Goal: Navigation & Orientation: Understand site structure

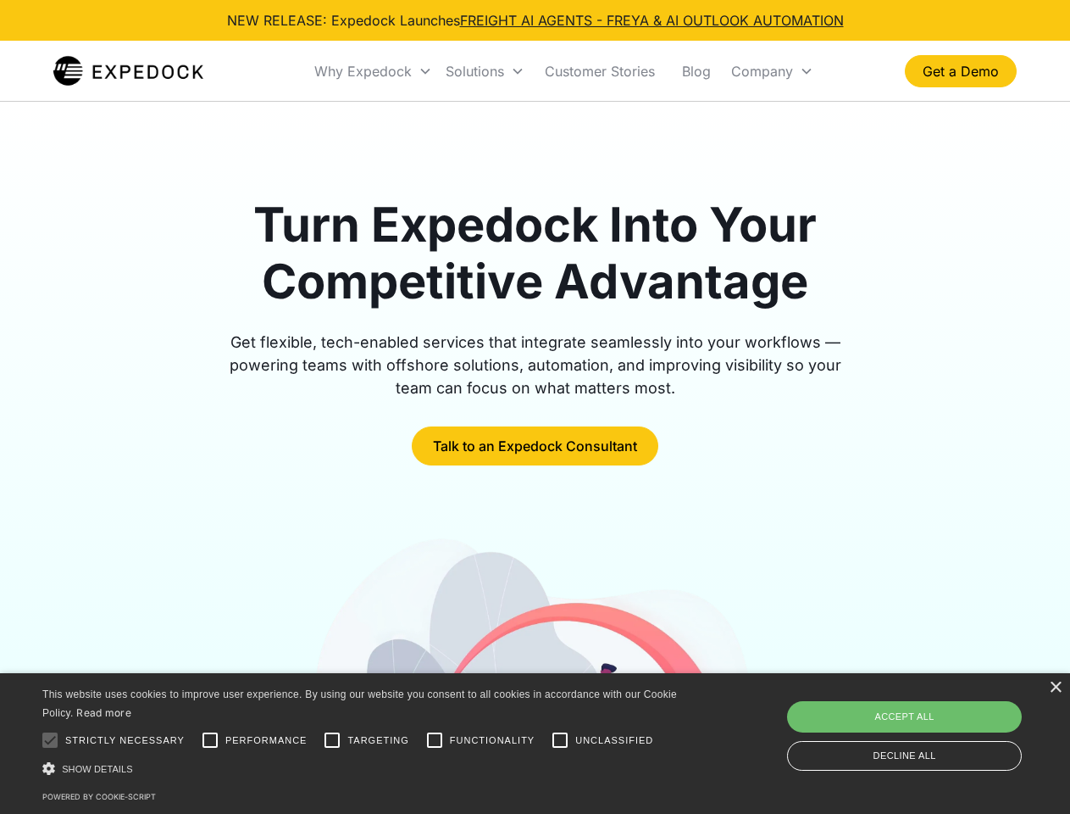
click at [374, 71] on div "Why Expedock" at bounding box center [362, 71] width 97 height 17
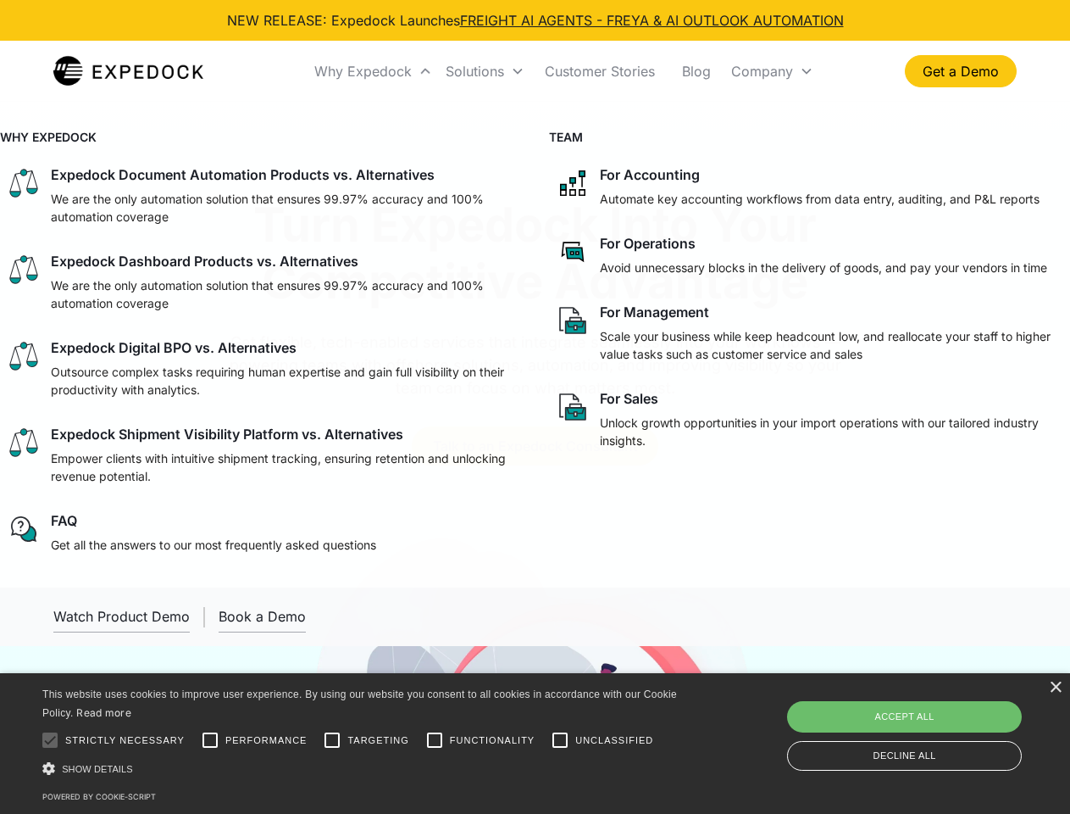
click at [485, 71] on div "Solutions" at bounding box center [475, 71] width 58 height 17
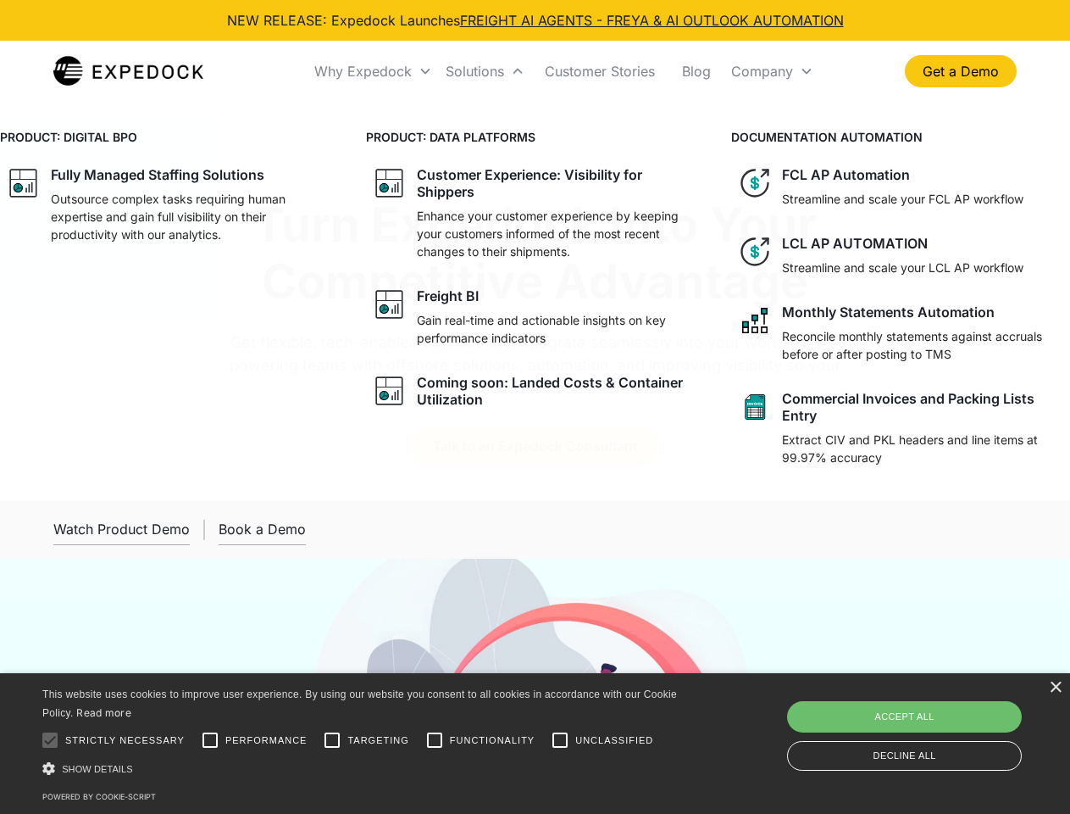
click at [772, 71] on div "Company" at bounding box center [762, 71] width 62 height 17
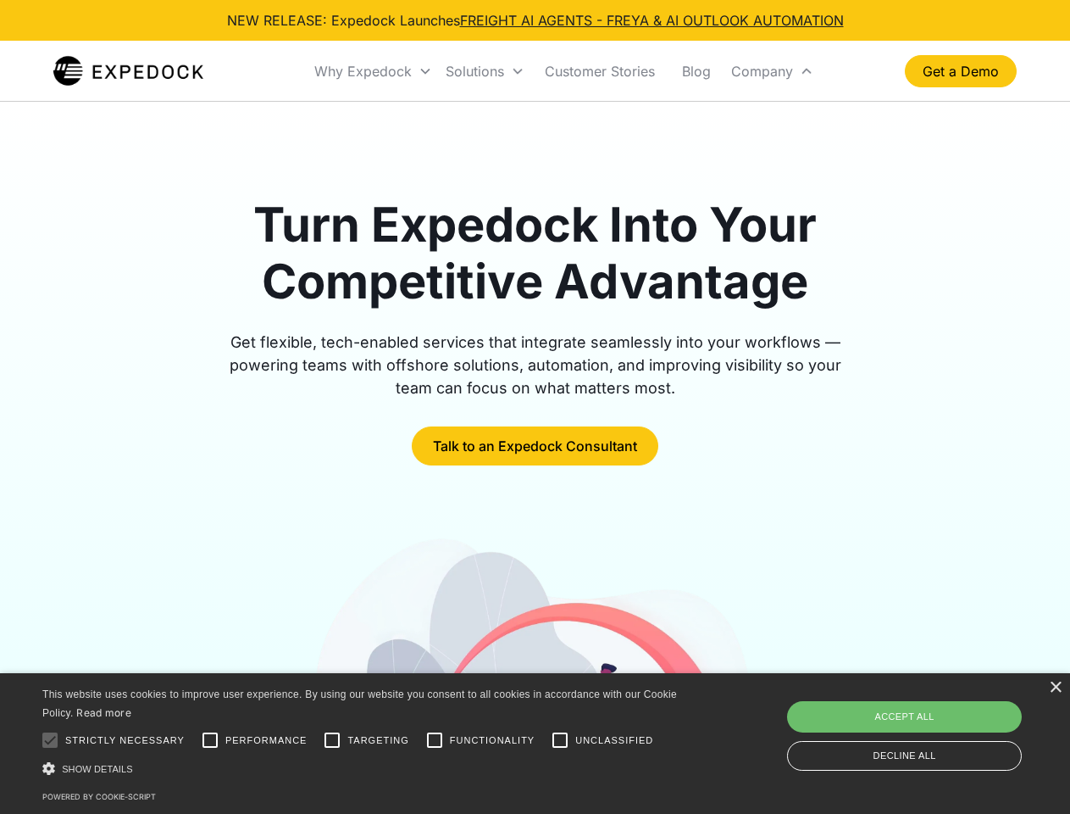
click at [50, 740] on div at bounding box center [50, 740] width 34 height 34
click at [210, 740] on input "Performance" at bounding box center [210, 740] width 34 height 34
checkbox input "true"
click at [332, 740] on input "Targeting" at bounding box center [332, 740] width 34 height 34
checkbox input "true"
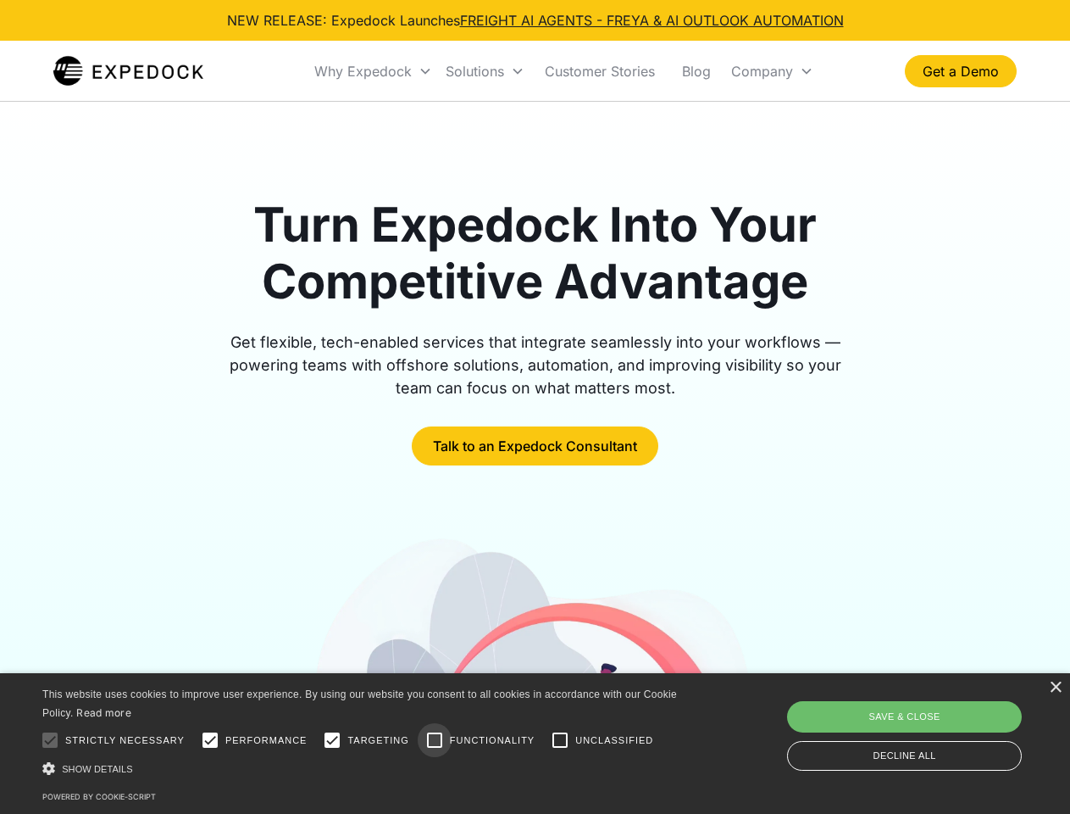
click at [435, 740] on input "Functionality" at bounding box center [435, 740] width 34 height 34
checkbox input "true"
click at [560, 740] on input "Unclassified" at bounding box center [560, 740] width 34 height 34
checkbox input "true"
click at [363, 768] on div "Show details Hide details" at bounding box center [362, 768] width 641 height 18
